Goal: Task Accomplishment & Management: Use online tool/utility

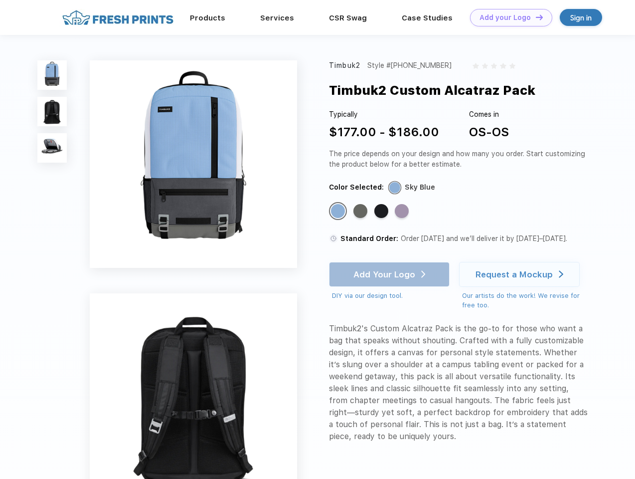
click at [508, 17] on link "Add your Logo Design Tool" at bounding box center [511, 17] width 82 height 17
click at [0, 0] on div "Design Tool" at bounding box center [0, 0] width 0 height 0
click at [535, 17] on link "Add your Logo Design Tool" at bounding box center [511, 17] width 82 height 17
click at [52, 75] on img at bounding box center [51, 74] width 29 height 29
click at [52, 112] on img at bounding box center [51, 111] width 29 height 29
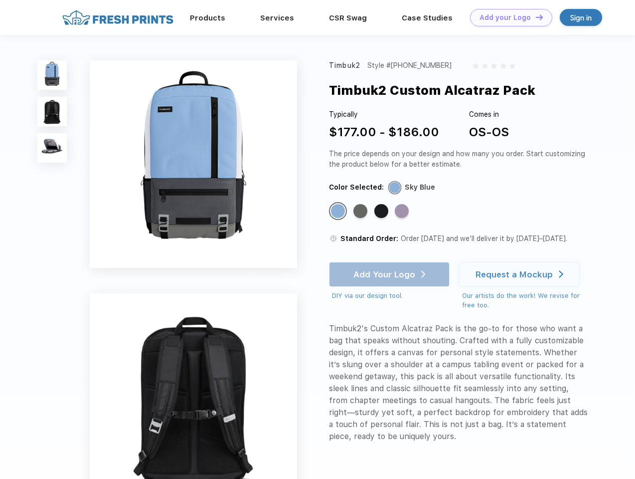
click at [52, 148] on img at bounding box center [51, 147] width 29 height 29
click at [339, 211] on div "Standard Color" at bounding box center [338, 211] width 14 height 14
click at [362, 211] on div "Standard Color" at bounding box center [361, 211] width 14 height 14
click at [382, 211] on div "Standard Color" at bounding box center [382, 211] width 14 height 14
click at [403, 211] on div "Standard Color" at bounding box center [402, 211] width 14 height 14
